Goal: Information Seeking & Learning: Learn about a topic

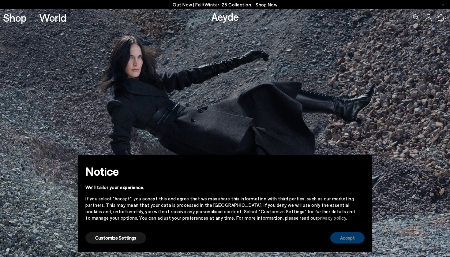
click at [363, 240] on button "Accept" at bounding box center [347, 237] width 34 height 11
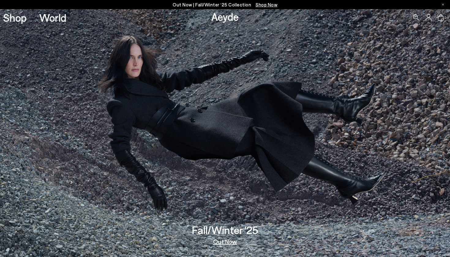
click at [19, 17] on link "Shop" at bounding box center [15, 17] width 24 height 11
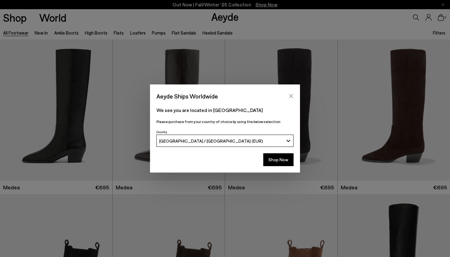
click at [292, 96] on icon "Close" at bounding box center [291, 96] width 5 height 5
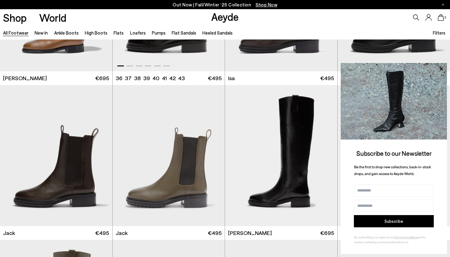
scroll to position [3828, 0]
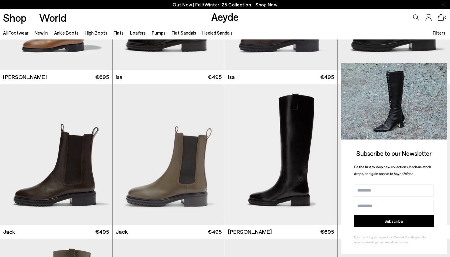
click at [441, 69] on icon at bounding box center [441, 68] width 3 height 3
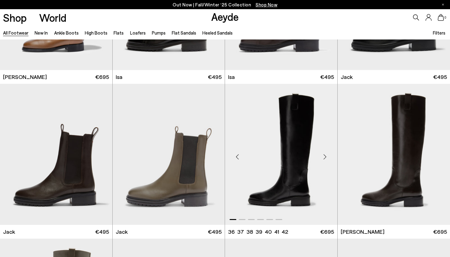
click at [324, 158] on div "Next slide" at bounding box center [325, 157] width 18 height 18
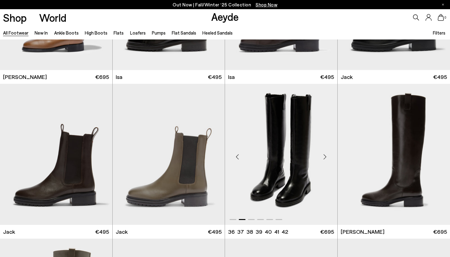
click at [324, 158] on div "Next slide" at bounding box center [325, 157] width 18 height 18
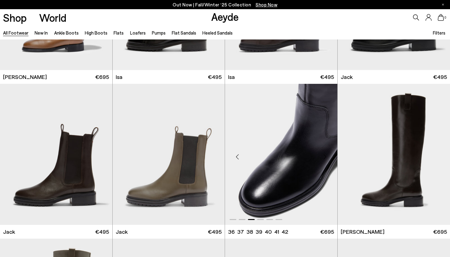
click at [324, 158] on div "Next slide" at bounding box center [325, 157] width 18 height 18
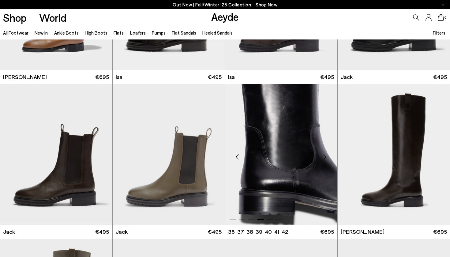
click at [324, 158] on div "Next slide" at bounding box center [325, 157] width 18 height 18
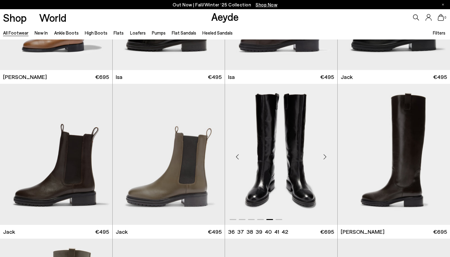
click at [324, 159] on div "Next slide" at bounding box center [325, 157] width 18 height 18
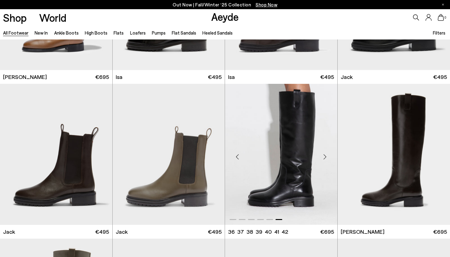
click at [324, 157] on div "Next slide" at bounding box center [325, 157] width 18 height 18
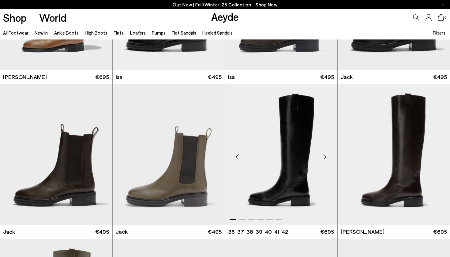
click at [324, 157] on div "Next slide" at bounding box center [325, 157] width 18 height 18
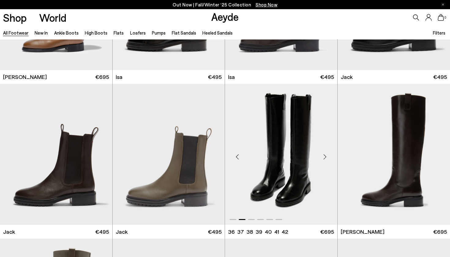
click at [324, 156] on div "Next slide" at bounding box center [325, 157] width 18 height 18
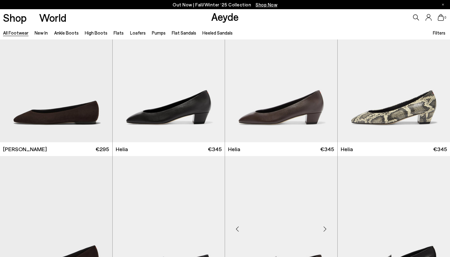
scroll to position [5932, 0]
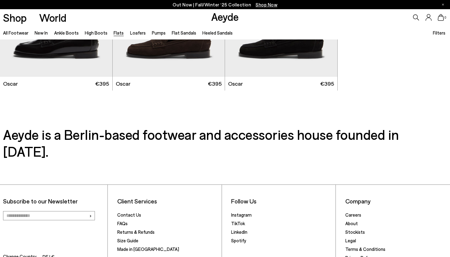
scroll to position [3356, 0]
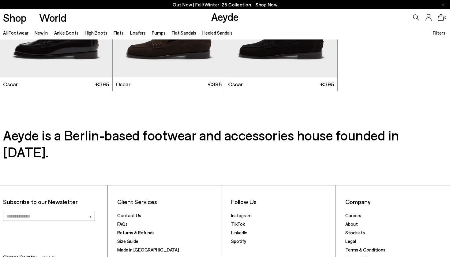
click at [134, 33] on link "Loafers" at bounding box center [138, 33] width 16 height 6
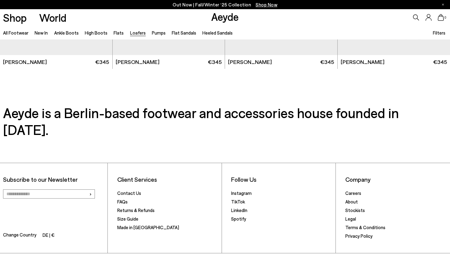
scroll to position [1211, 0]
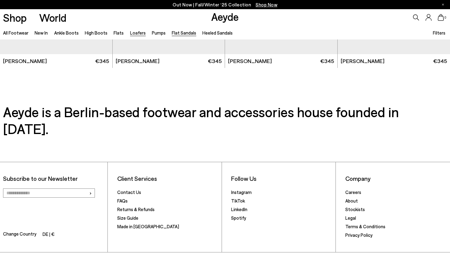
click at [184, 33] on link "Flat Sandals" at bounding box center [184, 33] width 24 height 6
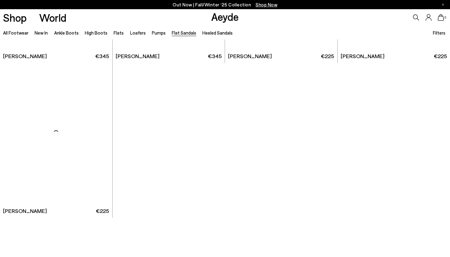
scroll to position [864, 0]
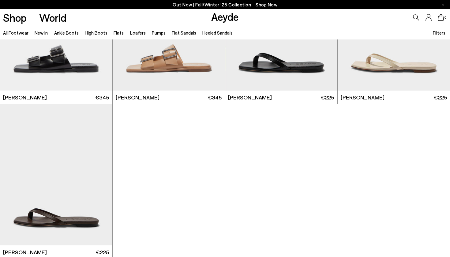
click at [66, 33] on link "Ankle Boots" at bounding box center [66, 33] width 24 height 6
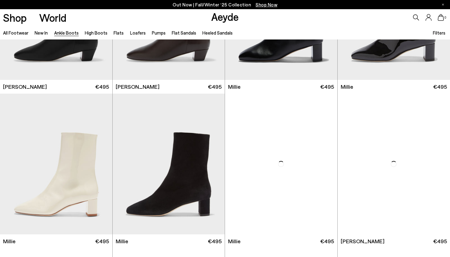
scroll to position [1299, 0]
